Goal: Transaction & Acquisition: Purchase product/service

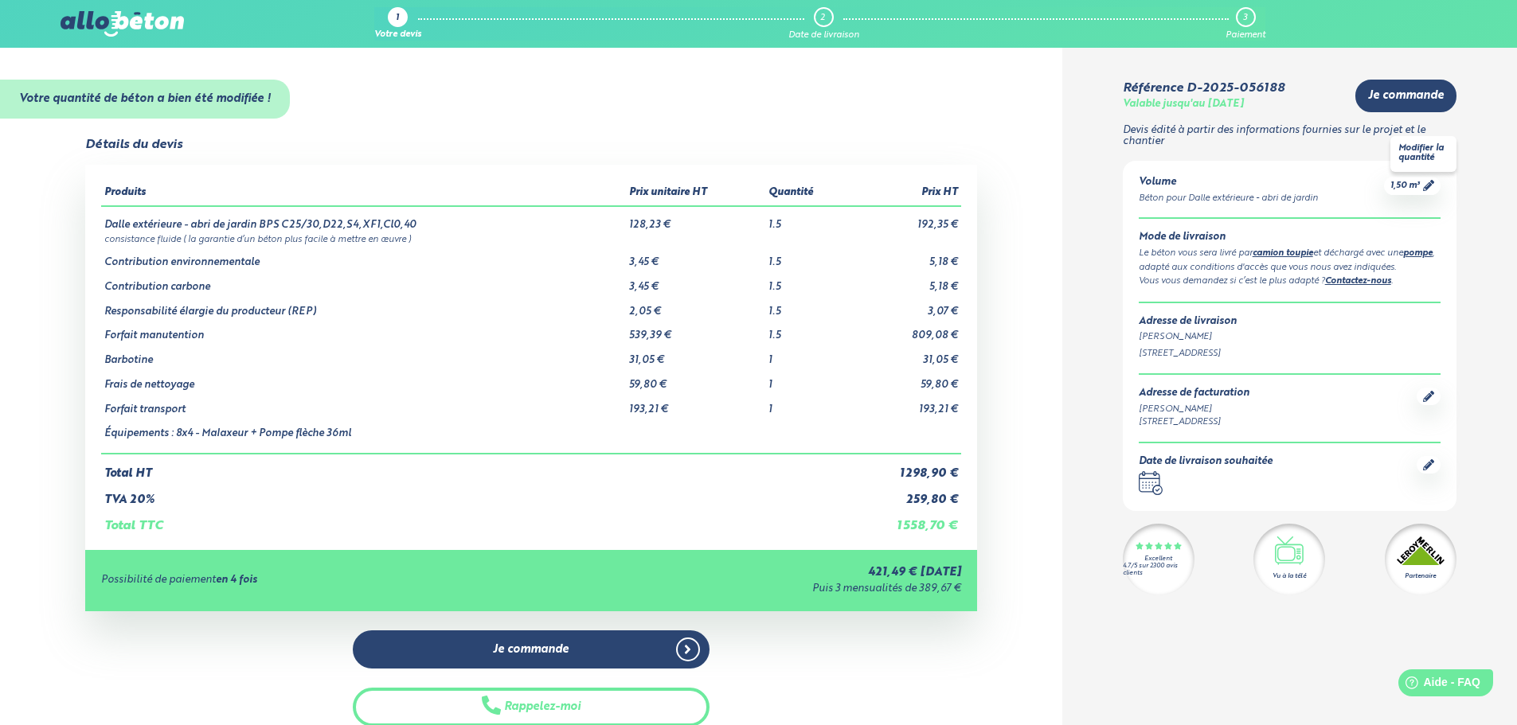
click at [1424, 186] on icon at bounding box center [1428, 185] width 11 height 11
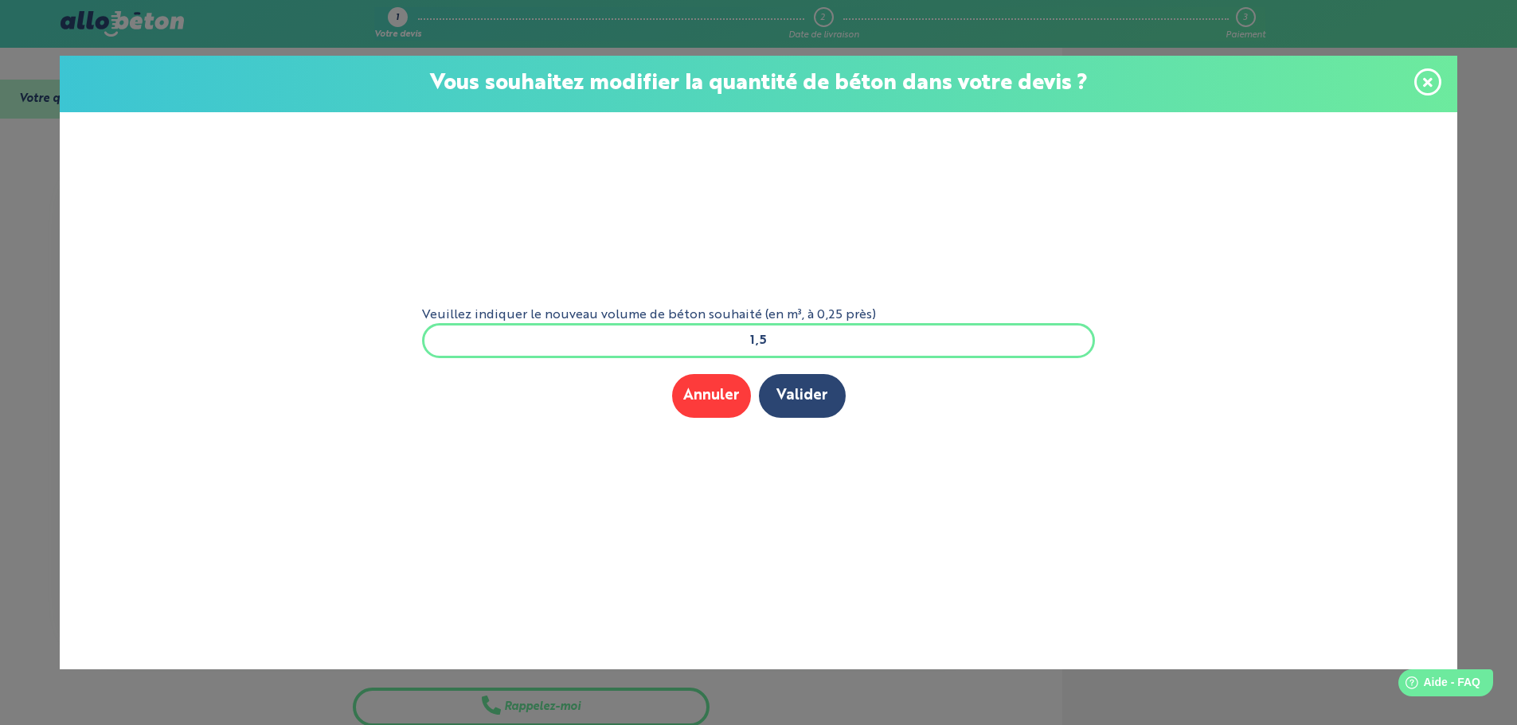
click at [844, 335] on input "1,5" at bounding box center [759, 340] width 674 height 35
type input "1"
click at [806, 398] on button "Valider" at bounding box center [802, 396] width 87 height 44
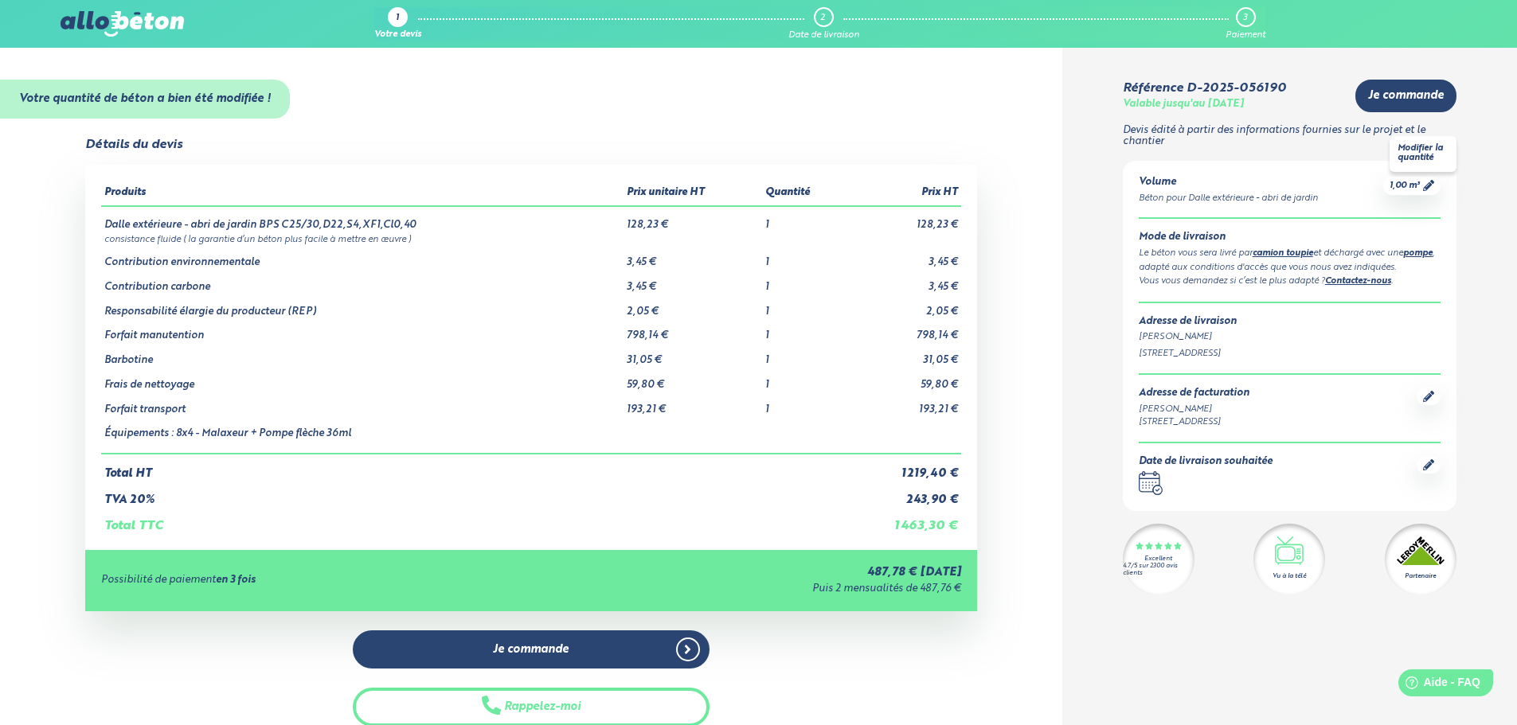
click at [1420, 189] on link "1,00 m³" at bounding box center [1411, 186] width 45 height 12
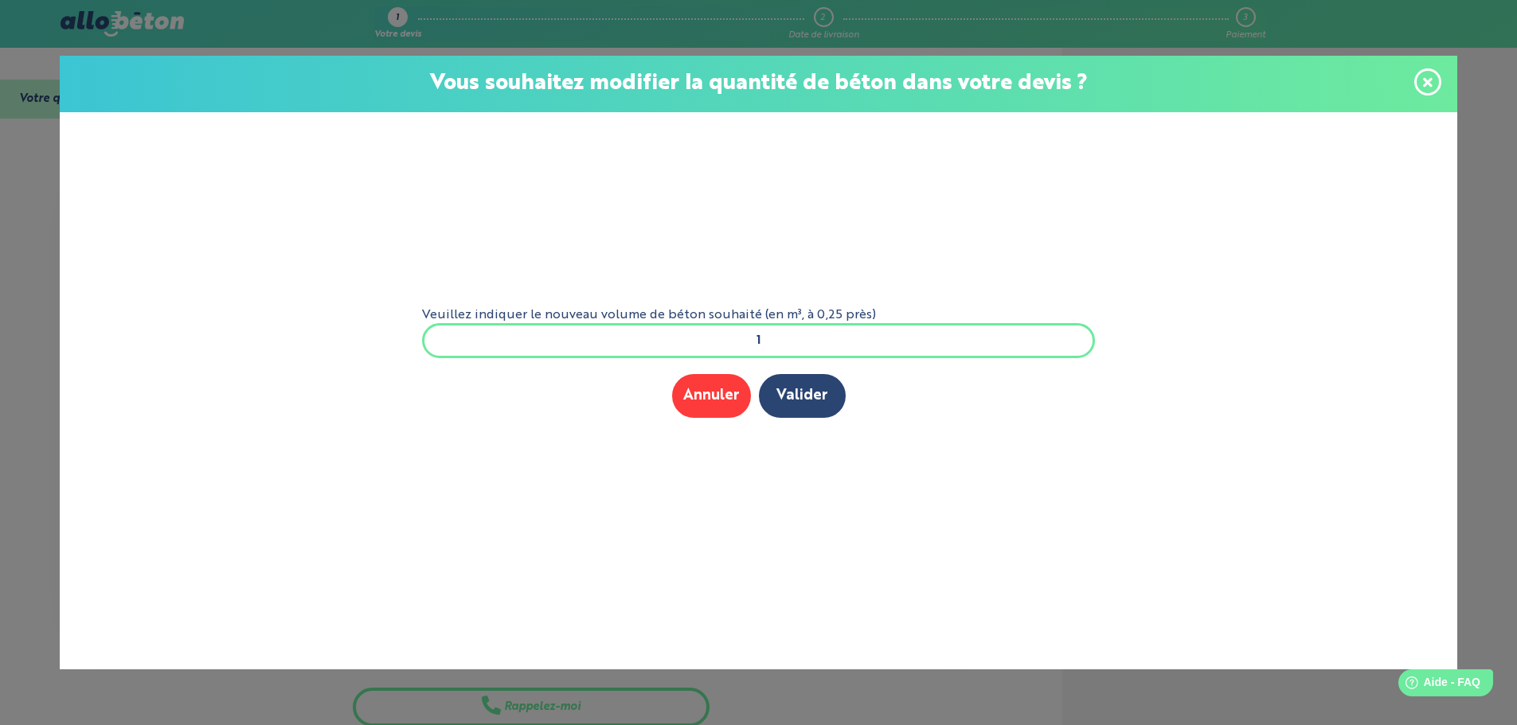
click at [836, 344] on input "1" at bounding box center [759, 340] width 674 height 35
type input "5"
click at [814, 403] on button "Valider" at bounding box center [802, 396] width 87 height 44
